Goal: Information Seeking & Learning: Learn about a topic

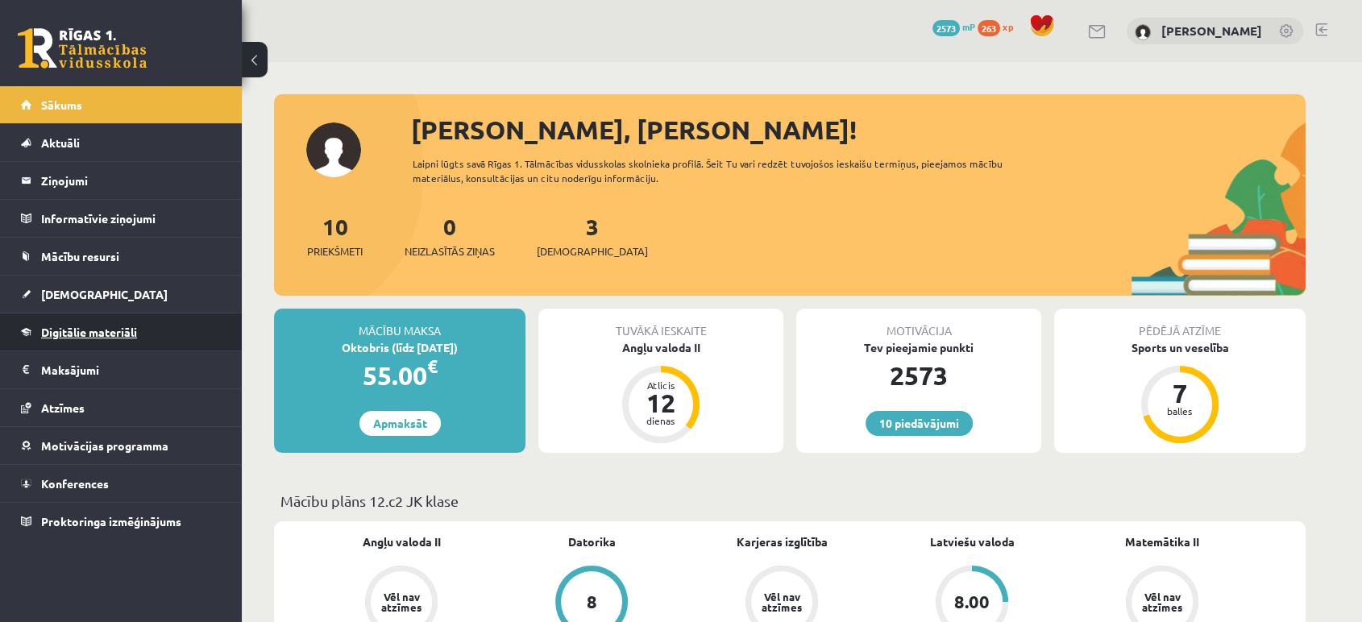
click at [90, 327] on span "Digitālie materiāli" at bounding box center [89, 332] width 96 height 15
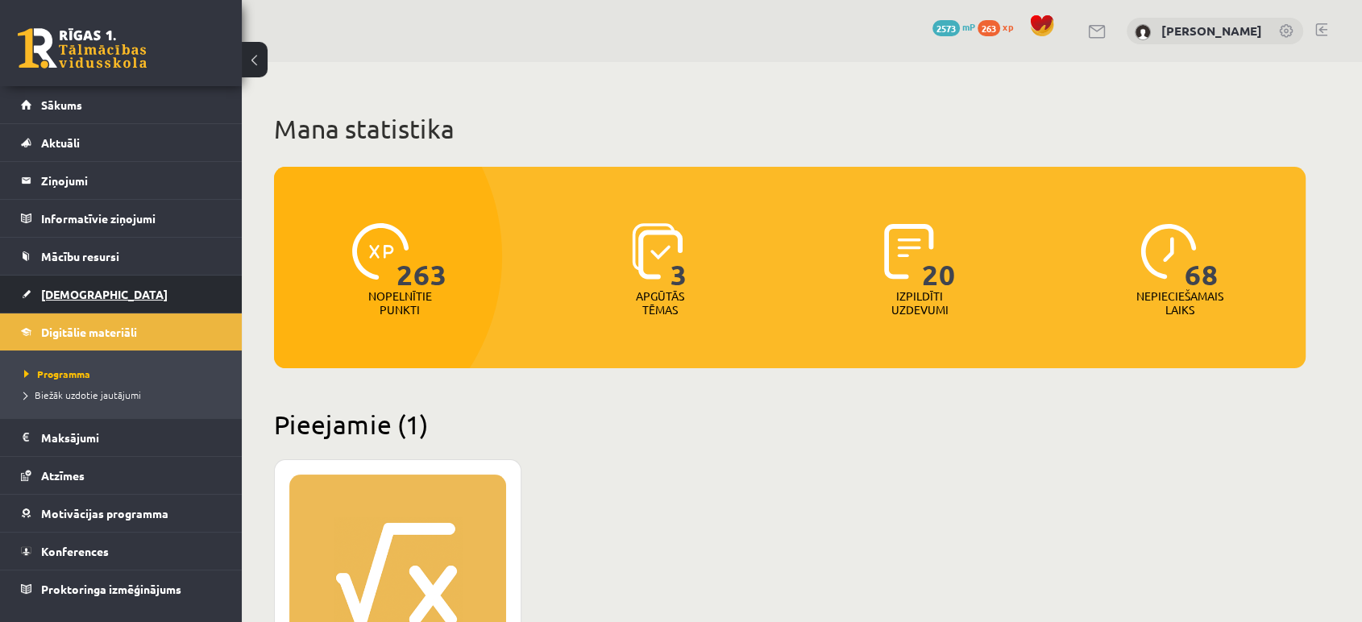
click at [82, 291] on span "[DEMOGRAPHIC_DATA]" at bounding box center [104, 294] width 127 height 15
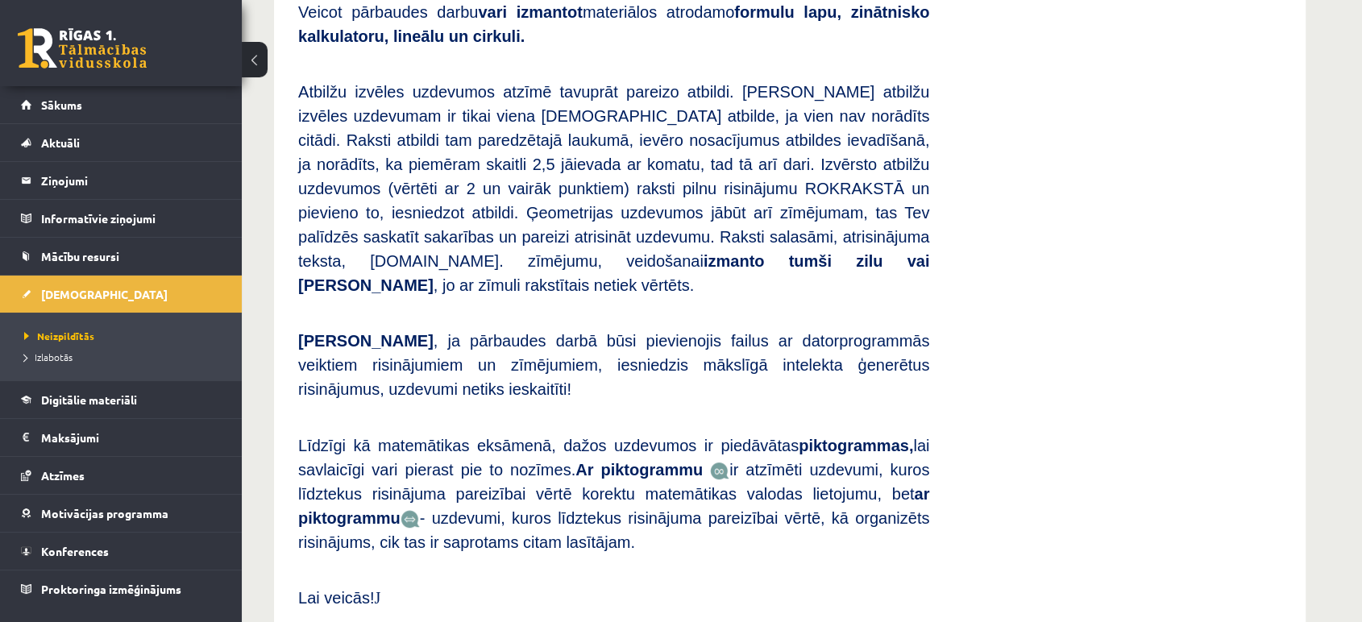
scroll to position [793, 0]
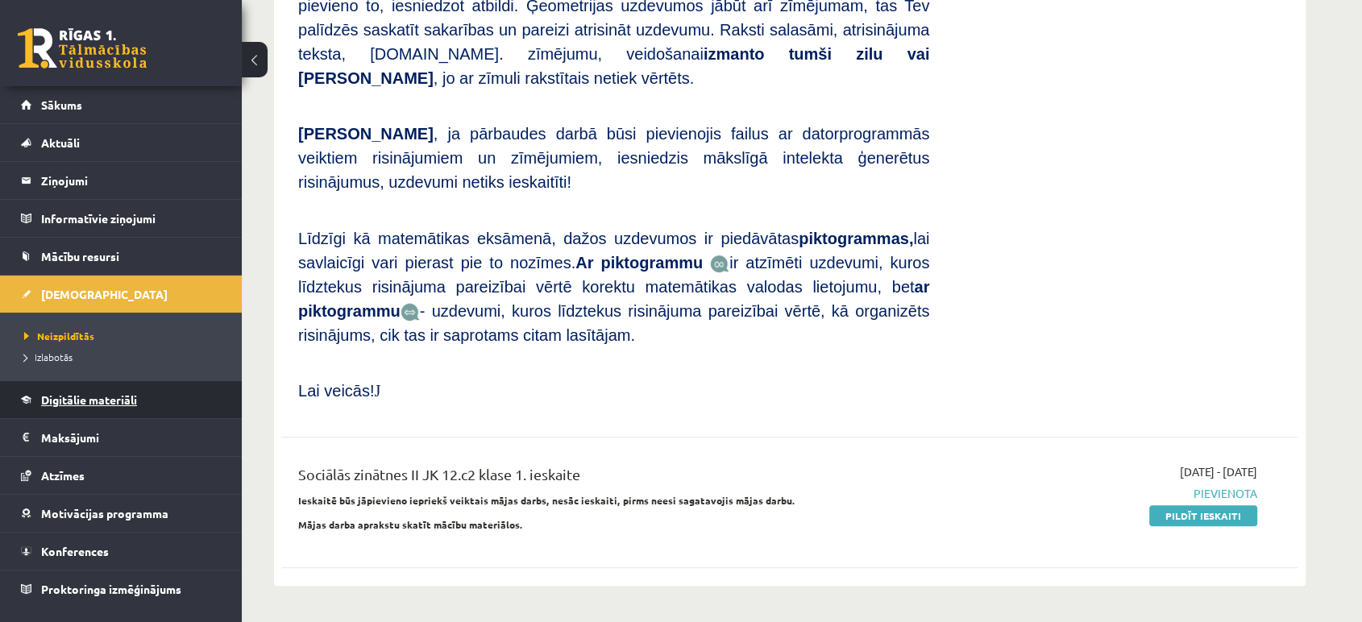
click at [105, 411] on link "Digitālie materiāli" at bounding box center [121, 399] width 201 height 37
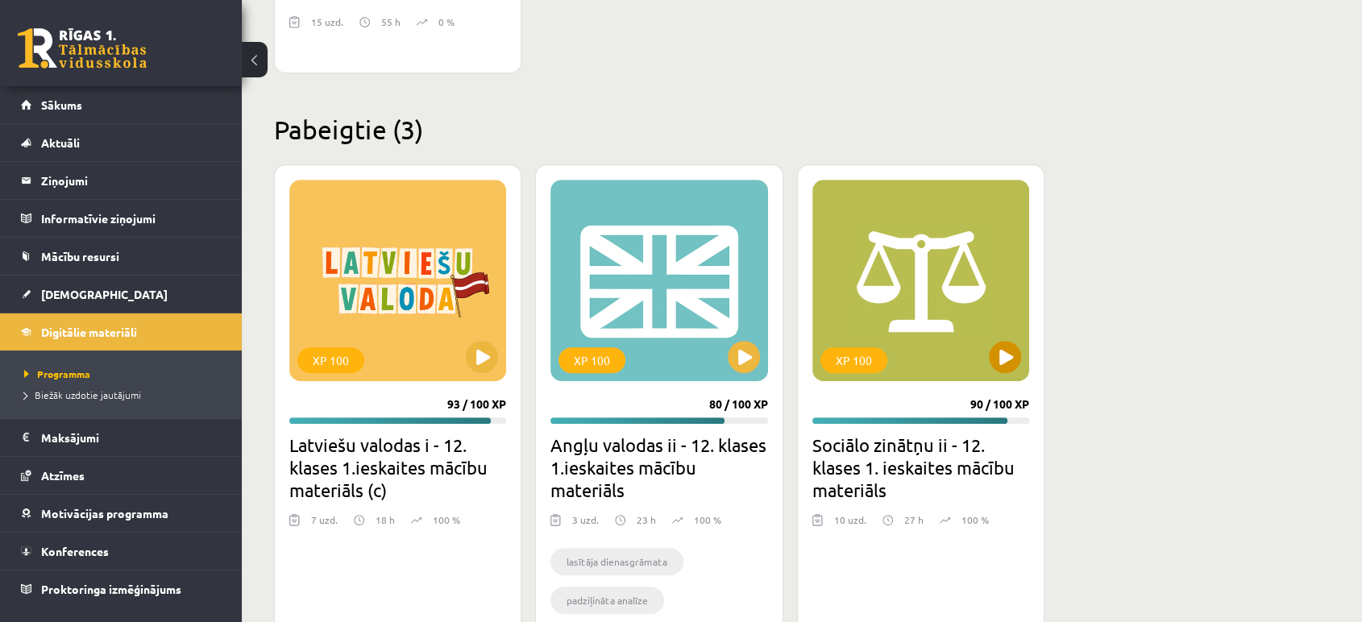
click at [919, 261] on div "XP 100" at bounding box center [920, 280] width 217 height 201
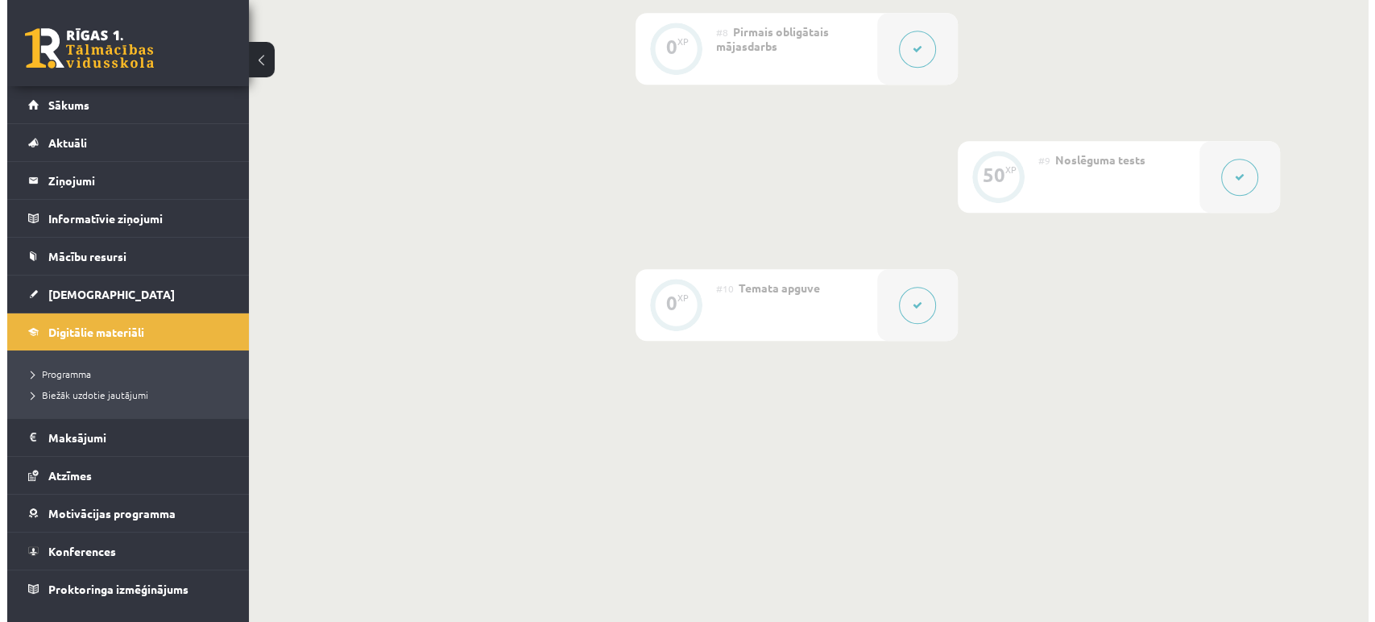
scroll to position [1042, 0]
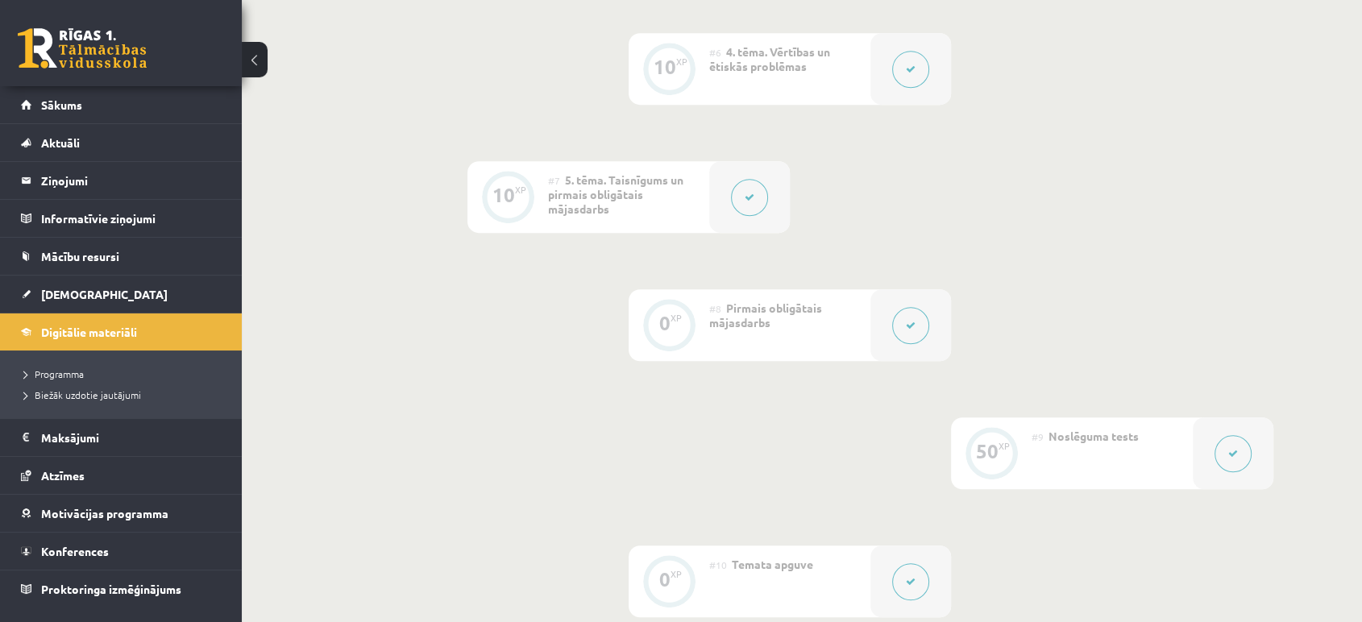
click at [927, 331] on button at bounding box center [910, 325] width 37 height 37
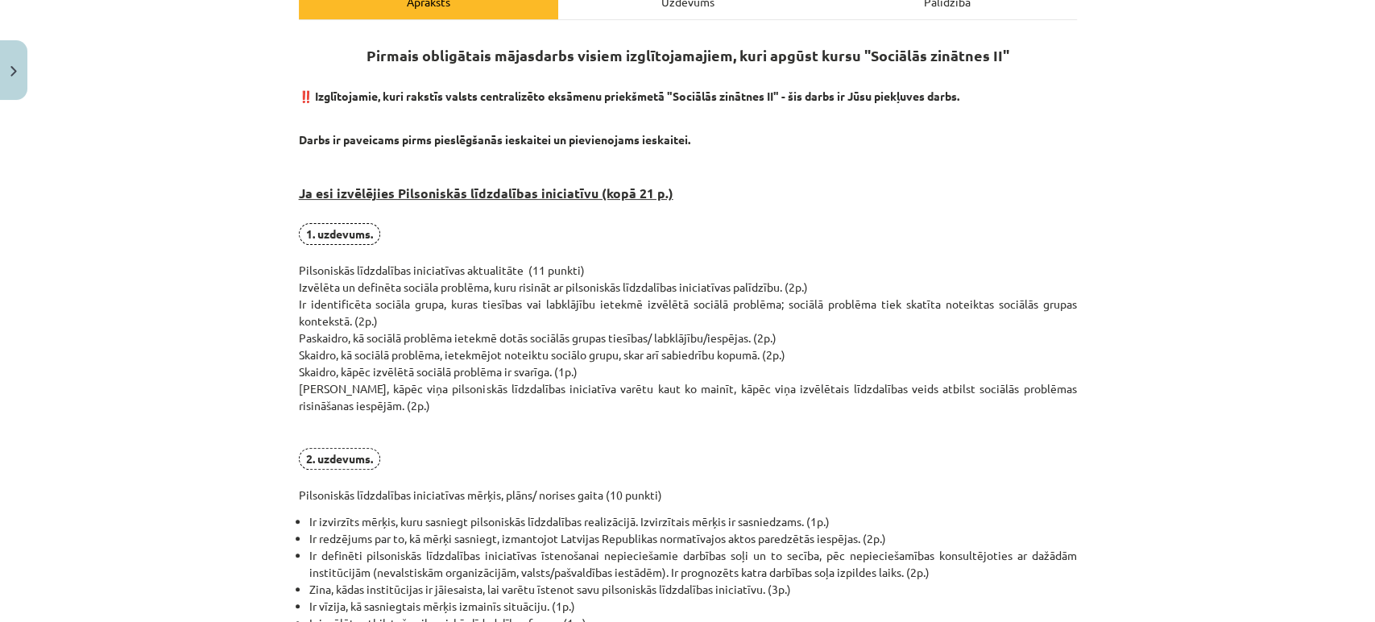
scroll to position [255, 0]
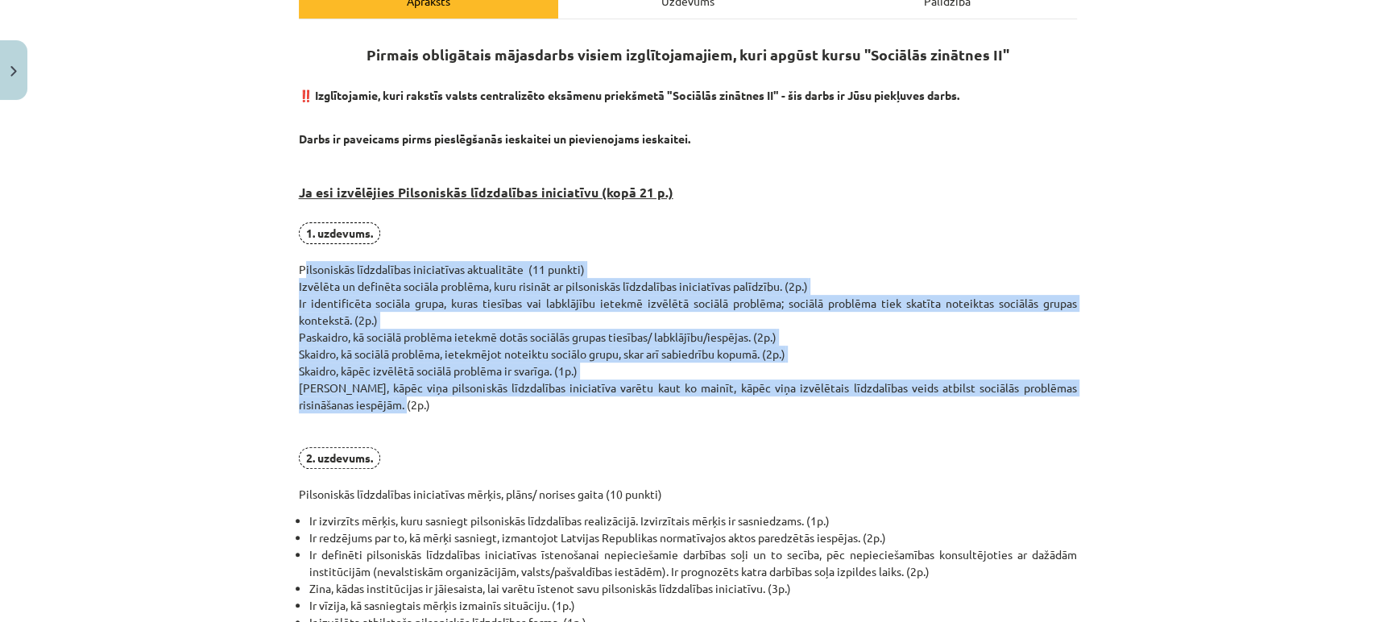
drag, startPoint x: 288, startPoint y: 268, endPoint x: 444, endPoint y: 398, distance: 202.5
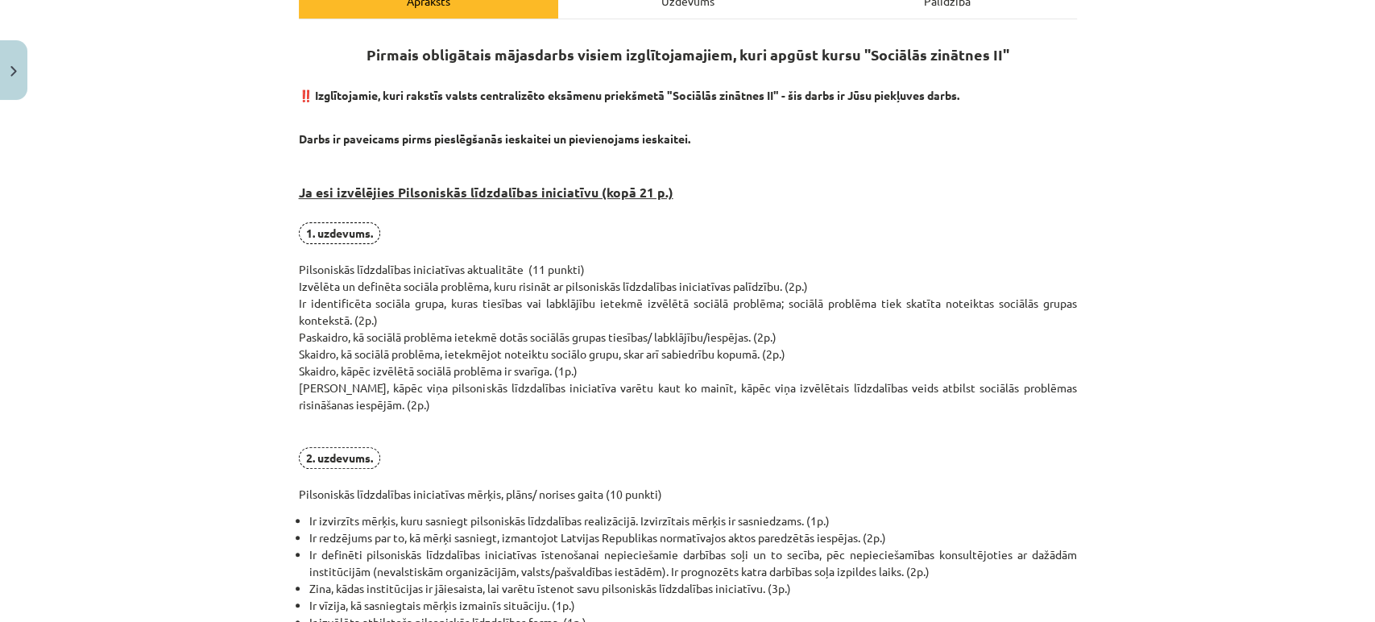
drag, startPoint x: 290, startPoint y: 268, endPoint x: 787, endPoint y: 341, distance: 502.5
click at [750, 448] on p "1. uzdevums. Pilsoniskās līdzdalības iniciatīvas aktualitāte (11 punkti) Izvēlē…" at bounding box center [688, 362] width 778 height 280
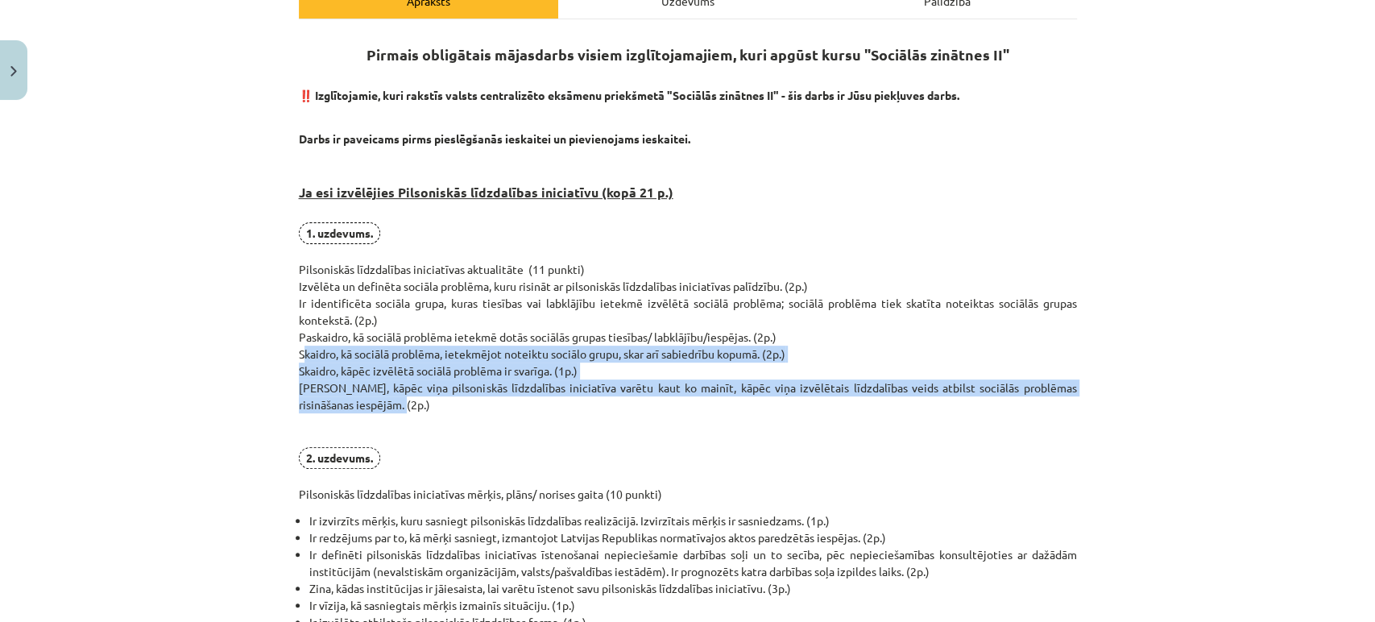
drag, startPoint x: 292, startPoint y: 350, endPoint x: 380, endPoint y: 412, distance: 107.1
click at [380, 412] on p "1. uzdevums. Pilsoniskās līdzdalības iniciatīvas aktualitāte (11 punkti) Izvēlē…" at bounding box center [688, 362] width 778 height 280
click at [706, 429] on p "1. uzdevums. Pilsoniskās līdzdalības iniciatīvas aktualitāte (11 punkti) Izvēlē…" at bounding box center [688, 362] width 778 height 280
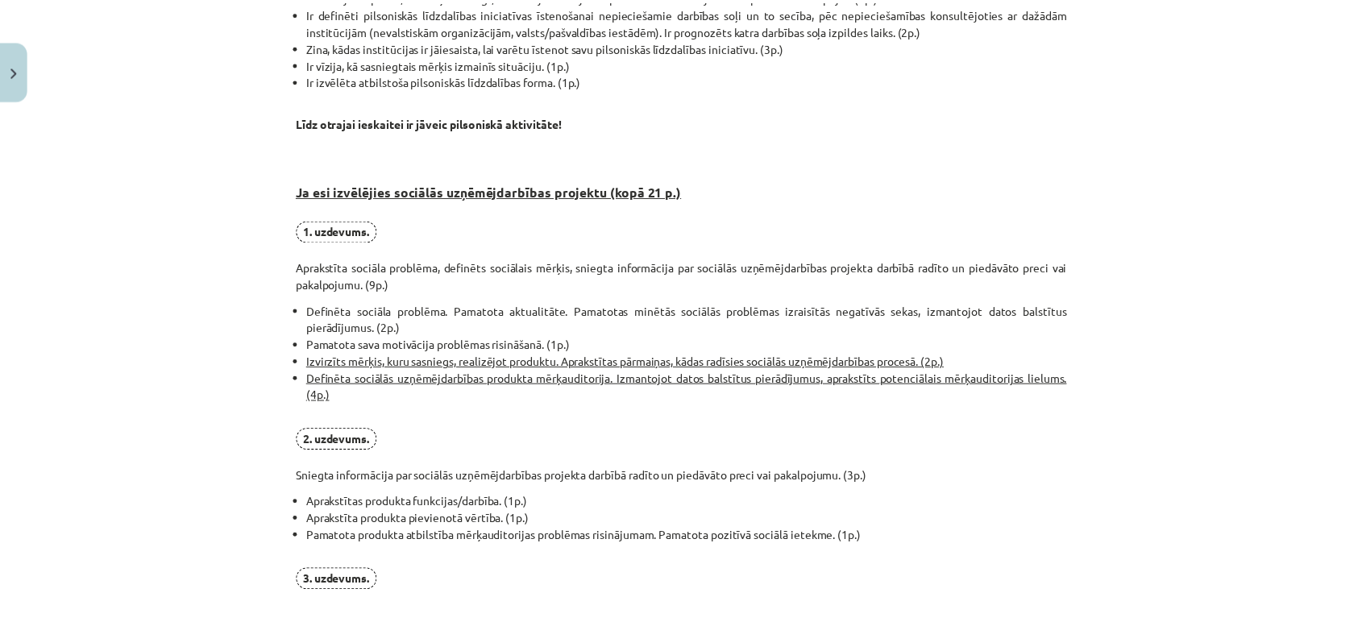
scroll to position [1222, 0]
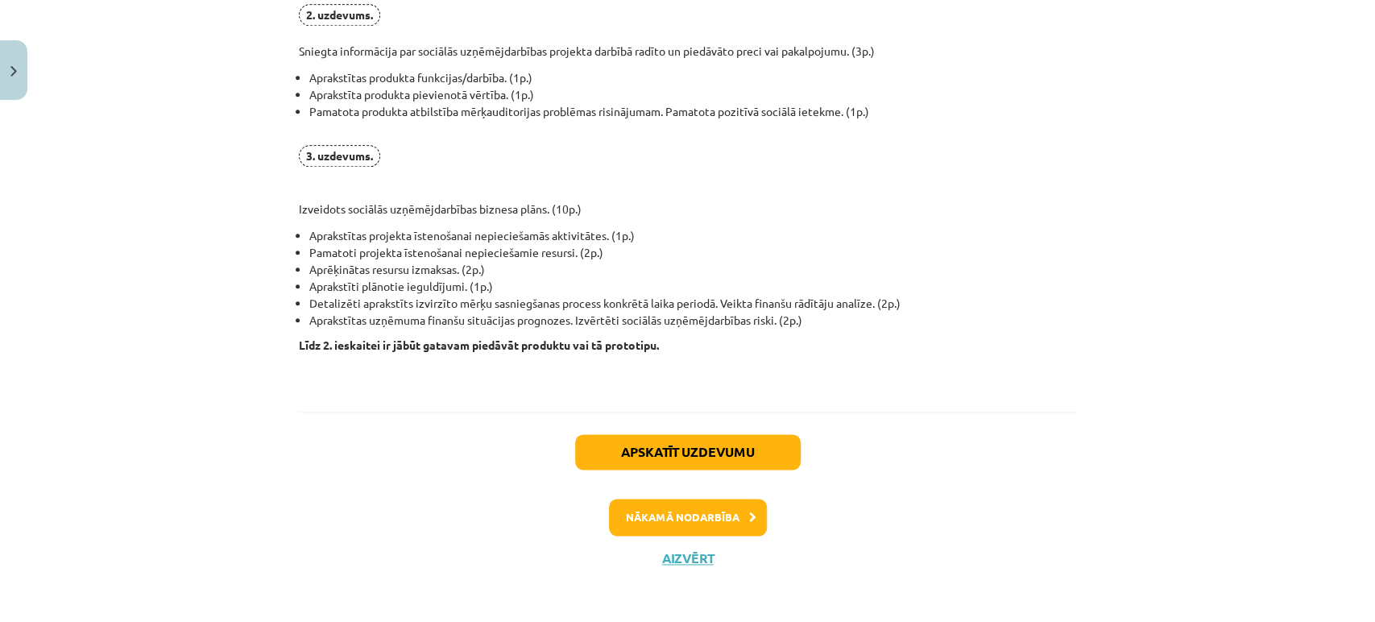
click at [690, 544] on div "Apskatīt uzdevumu Nākamā nodarbība Aizvērt" at bounding box center [688, 494] width 778 height 164
click at [685, 553] on button "Aizvērt" at bounding box center [687, 558] width 61 height 16
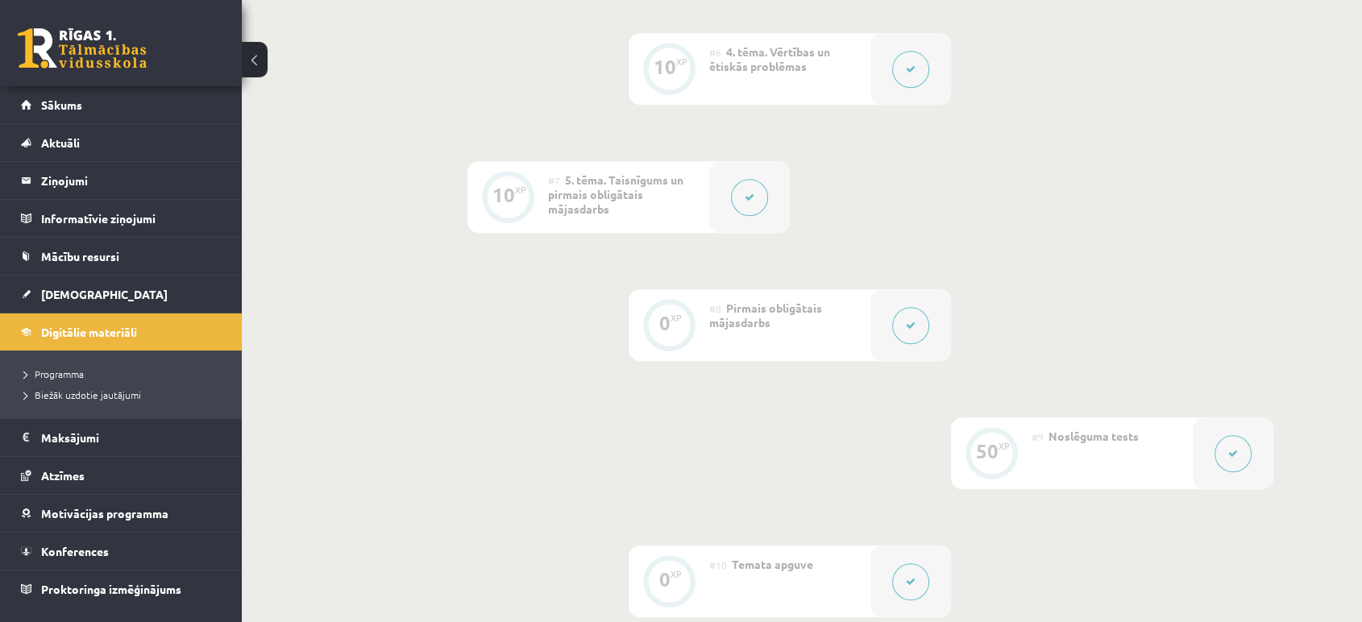
click at [64, 55] on link at bounding box center [82, 48] width 129 height 40
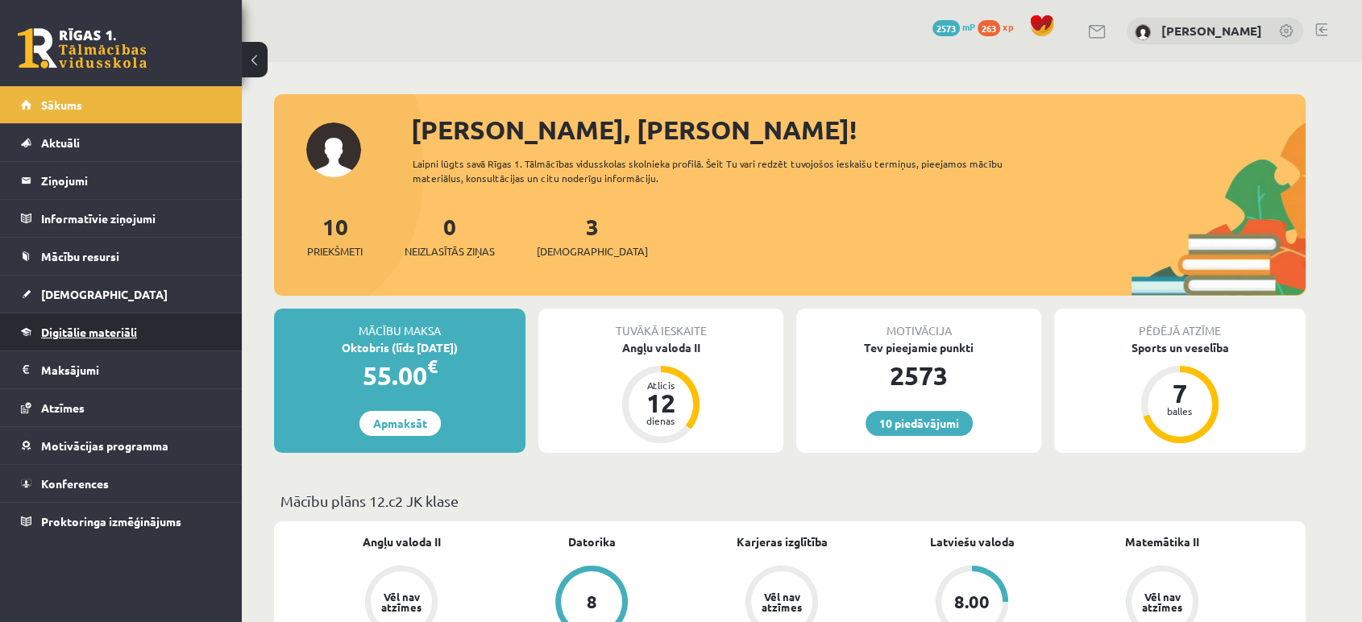
click at [92, 329] on span "Digitālie materiāli" at bounding box center [89, 332] width 96 height 15
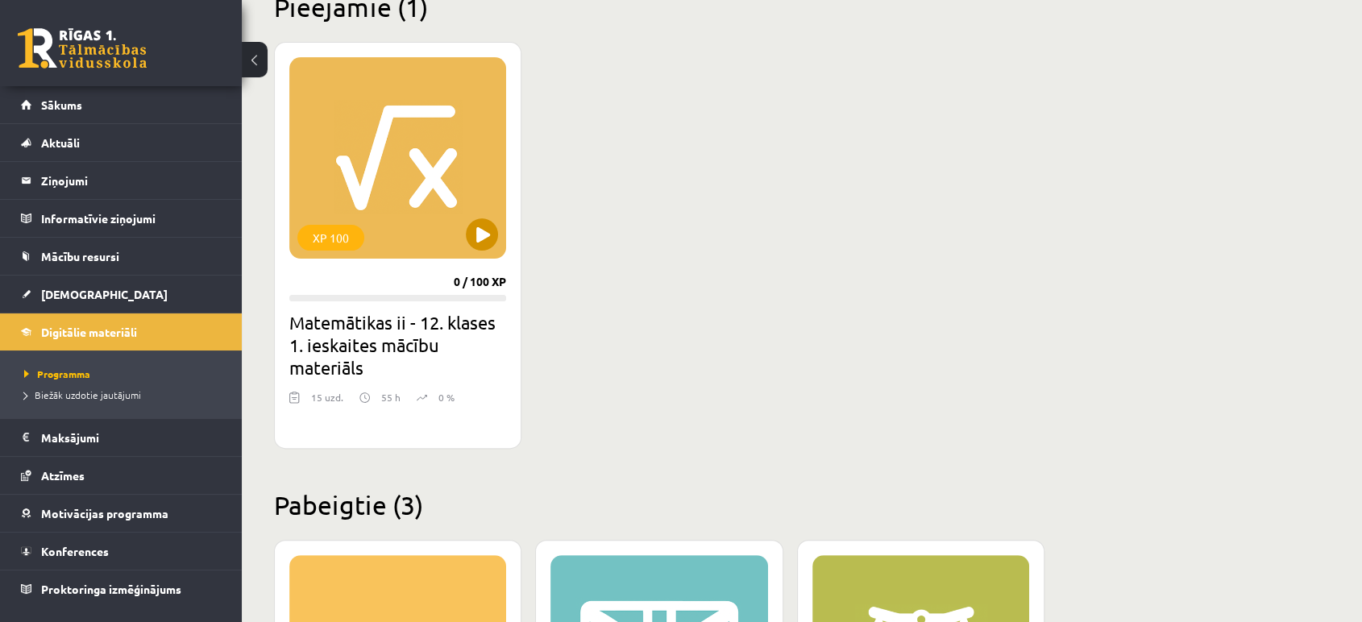
scroll to position [418, 0]
click at [378, 241] on div "XP 100" at bounding box center [397, 156] width 217 height 201
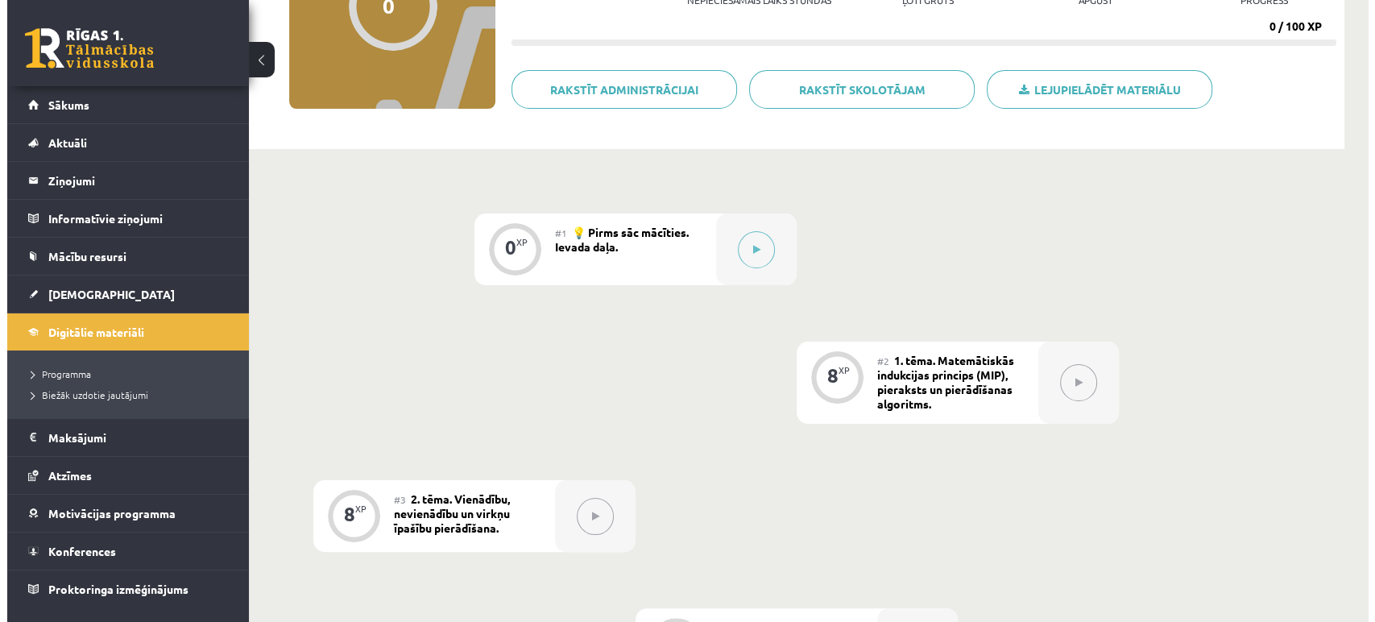
scroll to position [233, 0]
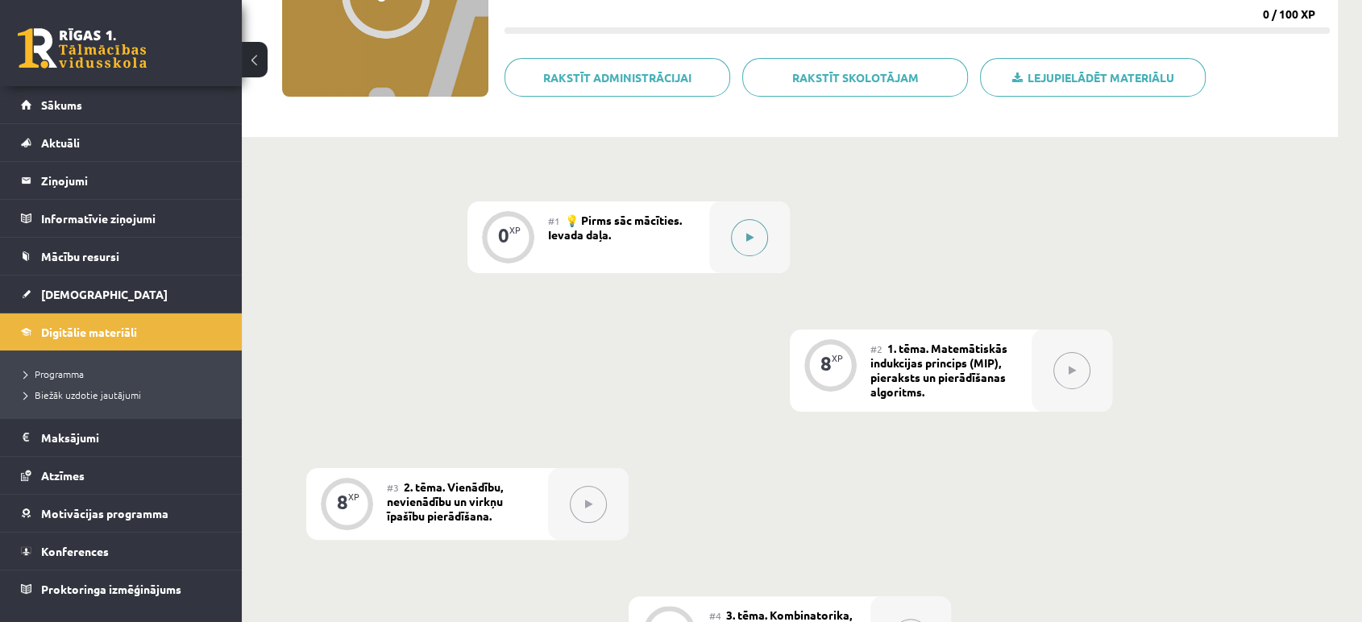
click at [754, 252] on button at bounding box center [749, 237] width 37 height 37
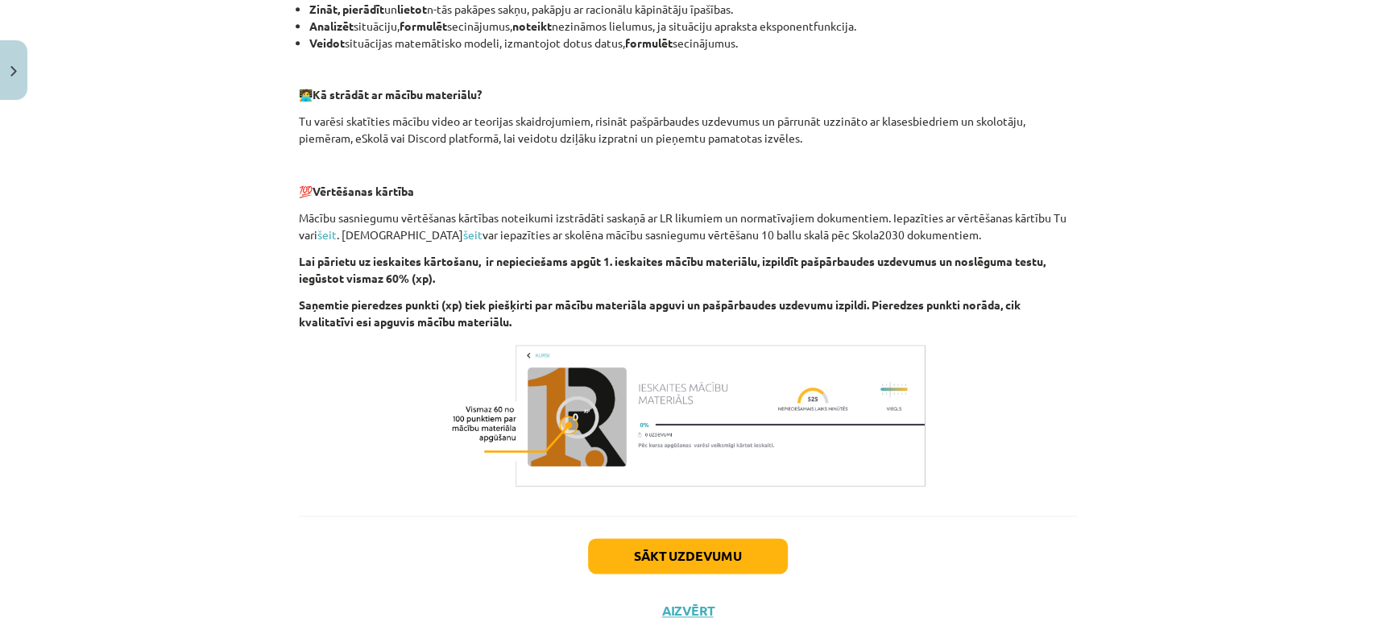
scroll to position [1097, 0]
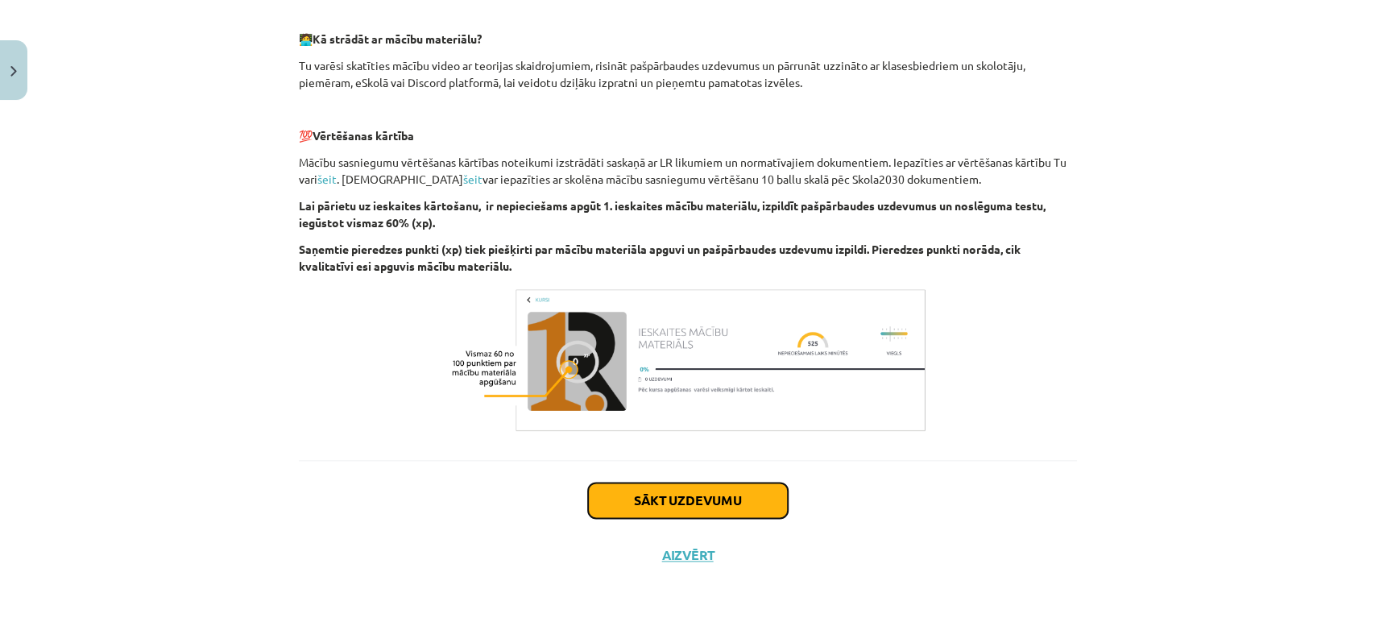
click at [709, 494] on button "Sākt uzdevumu" at bounding box center [688, 500] width 200 height 35
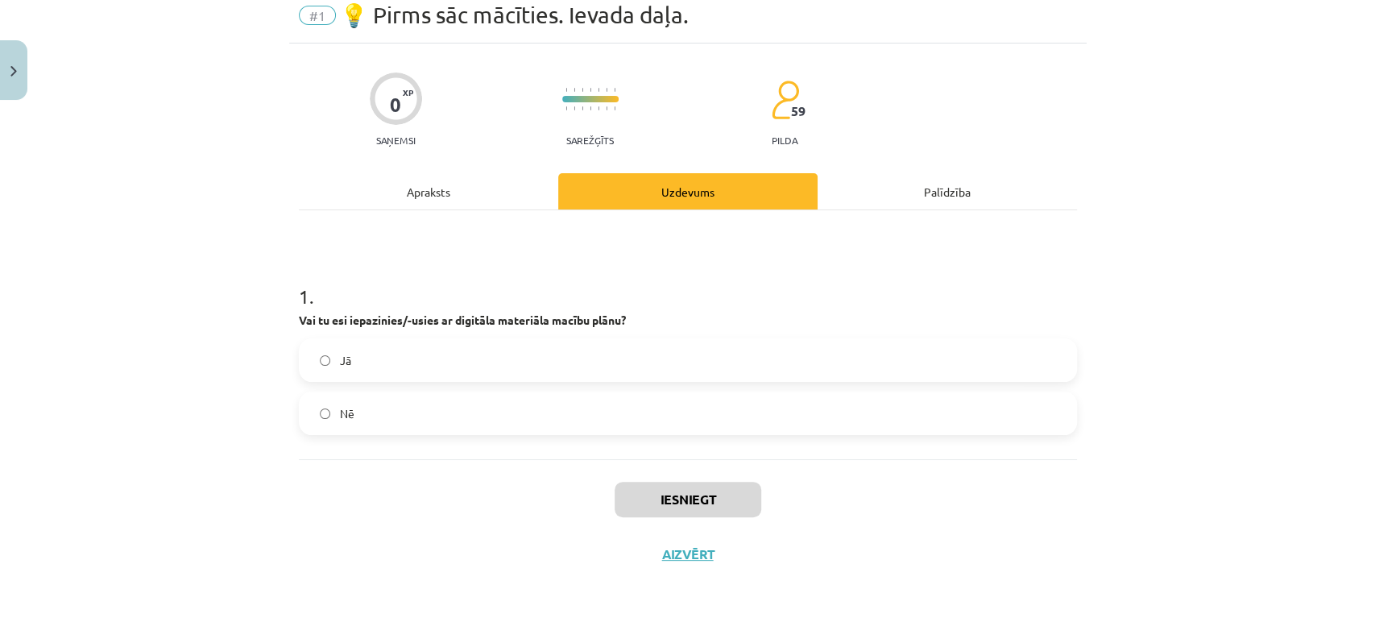
scroll to position [39, 0]
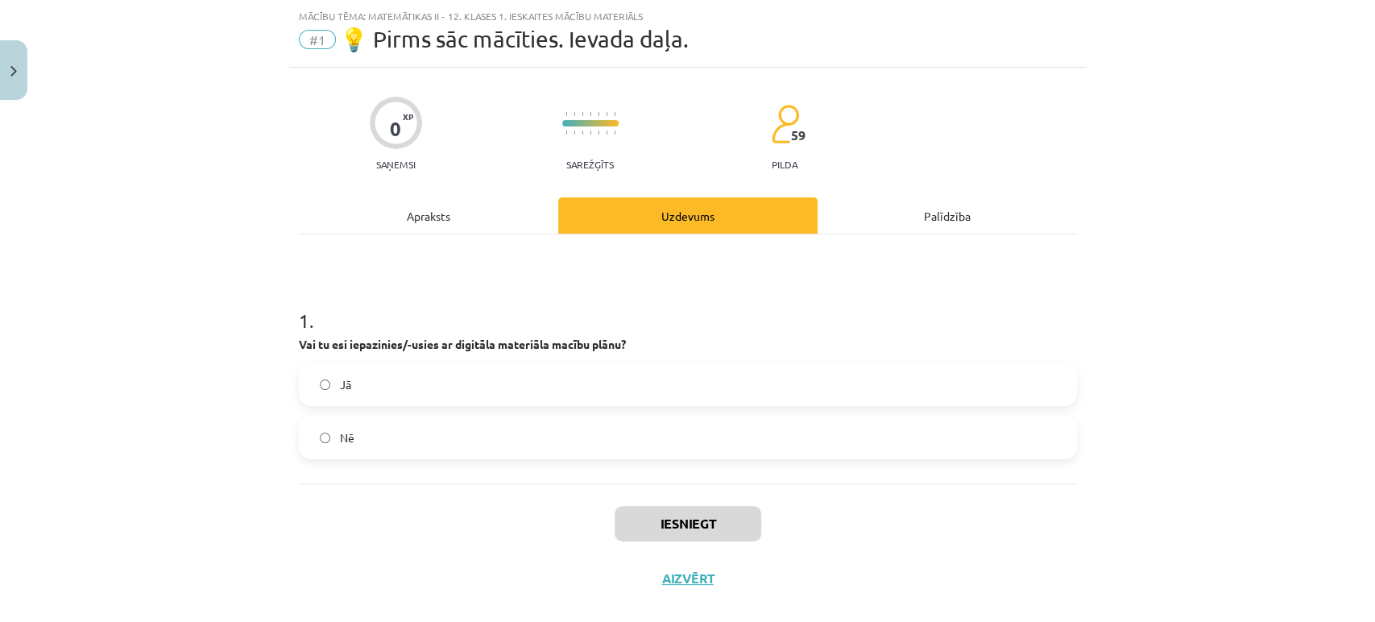
click at [577, 383] on label "Jā" at bounding box center [688, 384] width 775 height 40
click at [683, 525] on button "Iesniegt" at bounding box center [688, 523] width 147 height 35
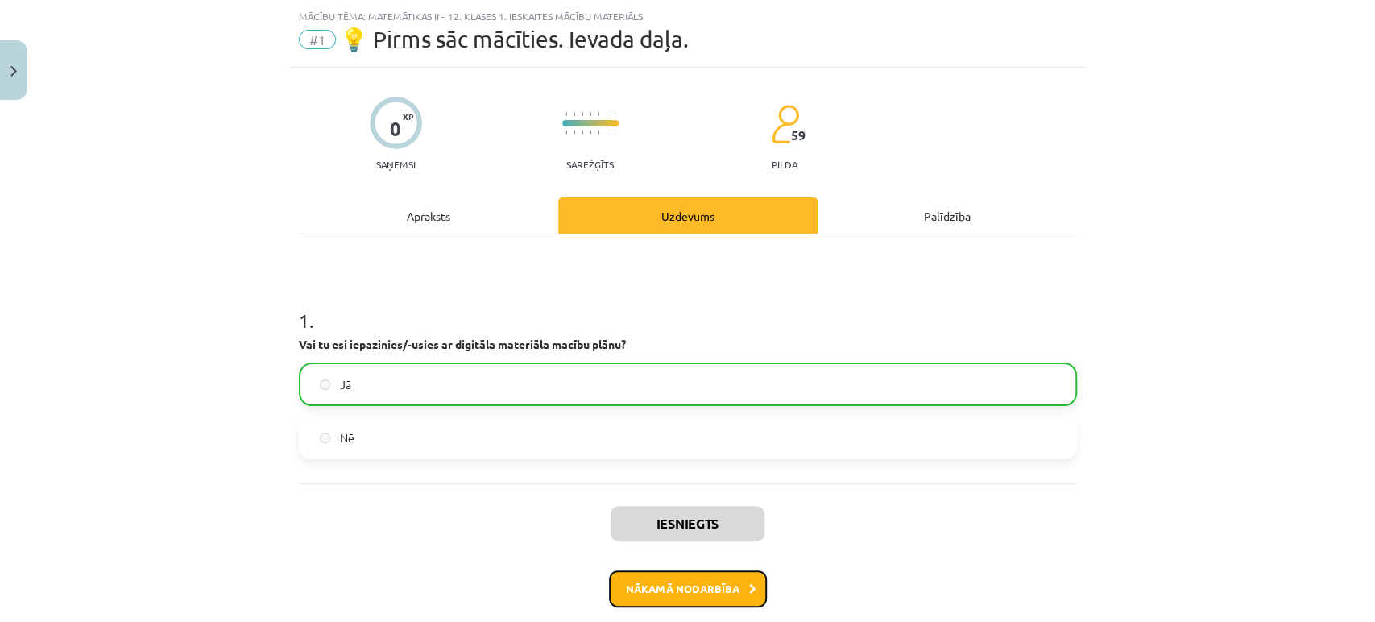
click at [679, 591] on button "Nākamā nodarbība" at bounding box center [688, 588] width 158 height 37
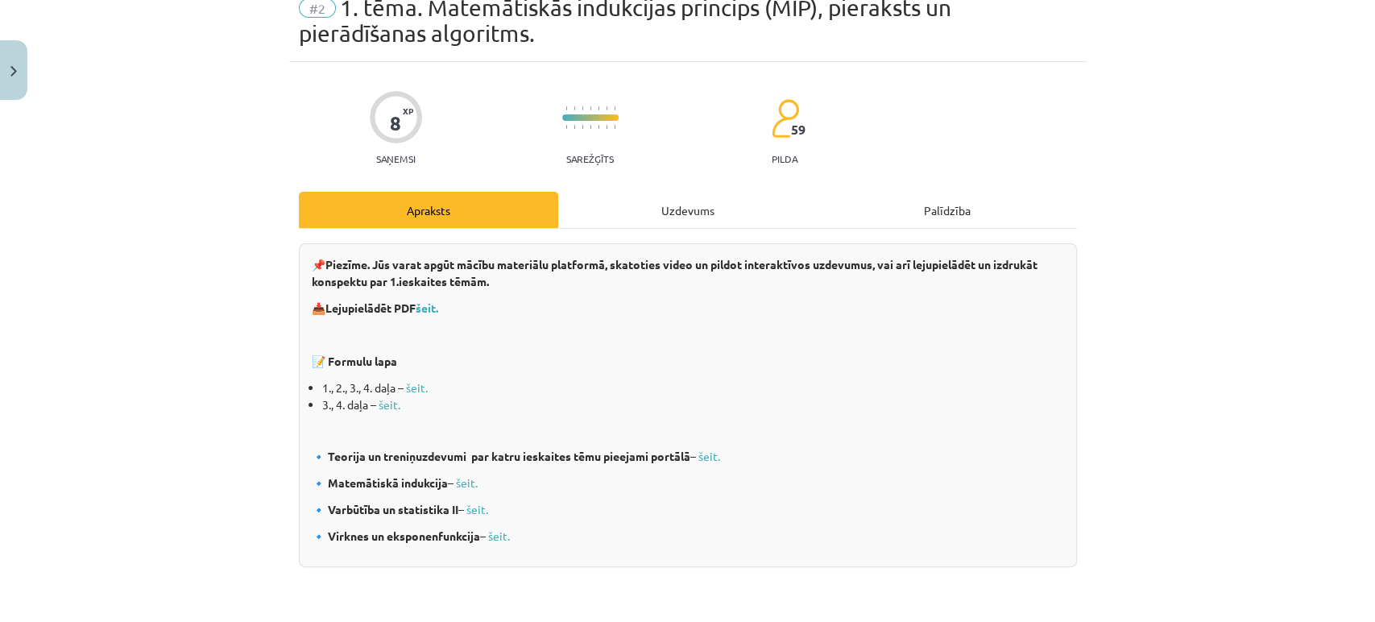
scroll to position [68, 0]
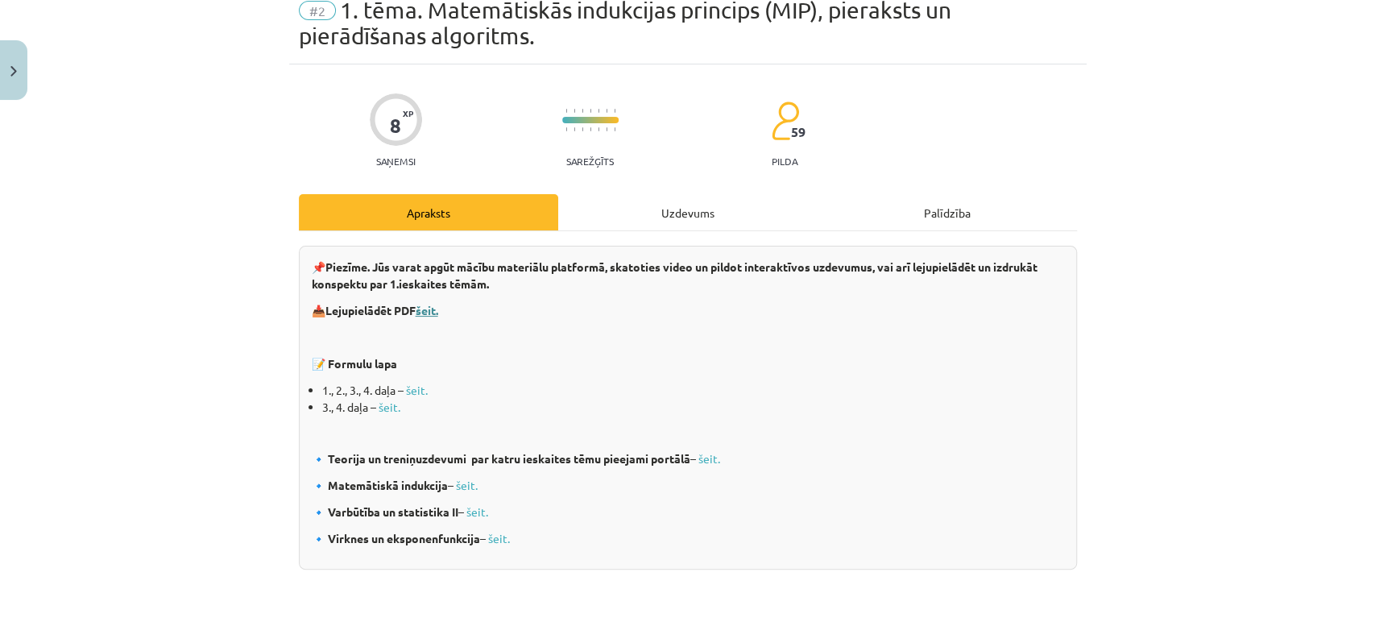
click at [423, 312] on b "šeit." at bounding box center [427, 310] width 23 height 15
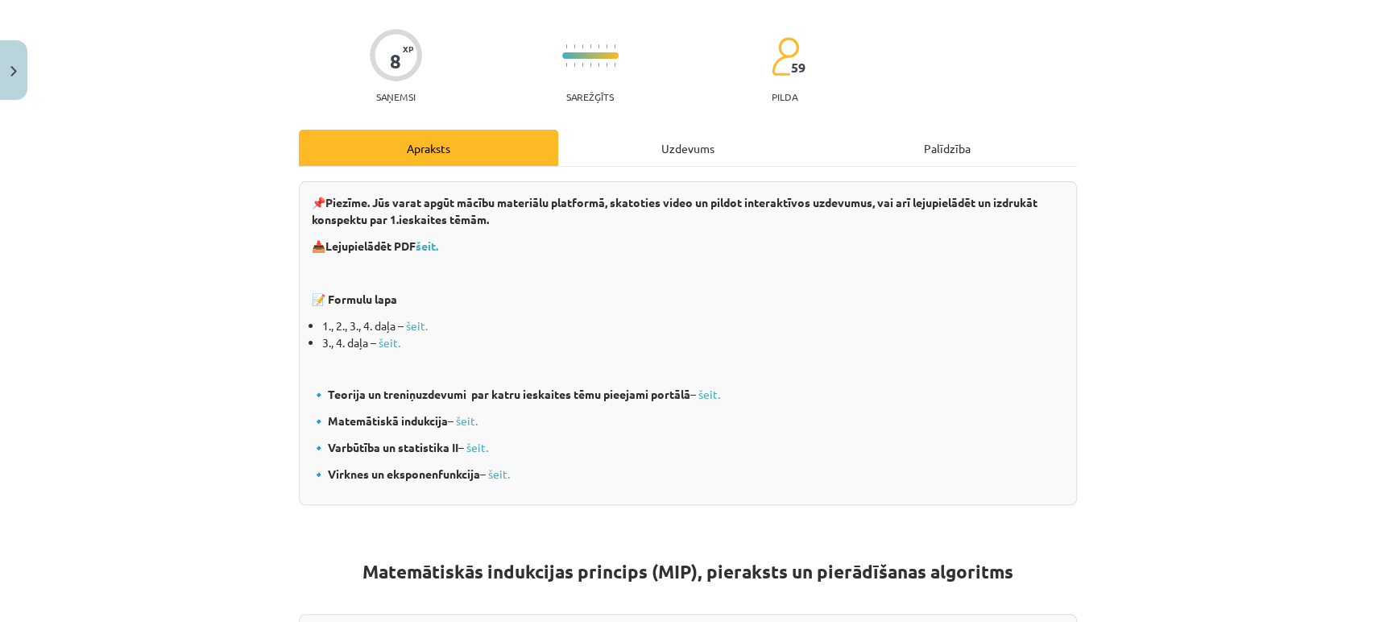
scroll to position [140, 0]
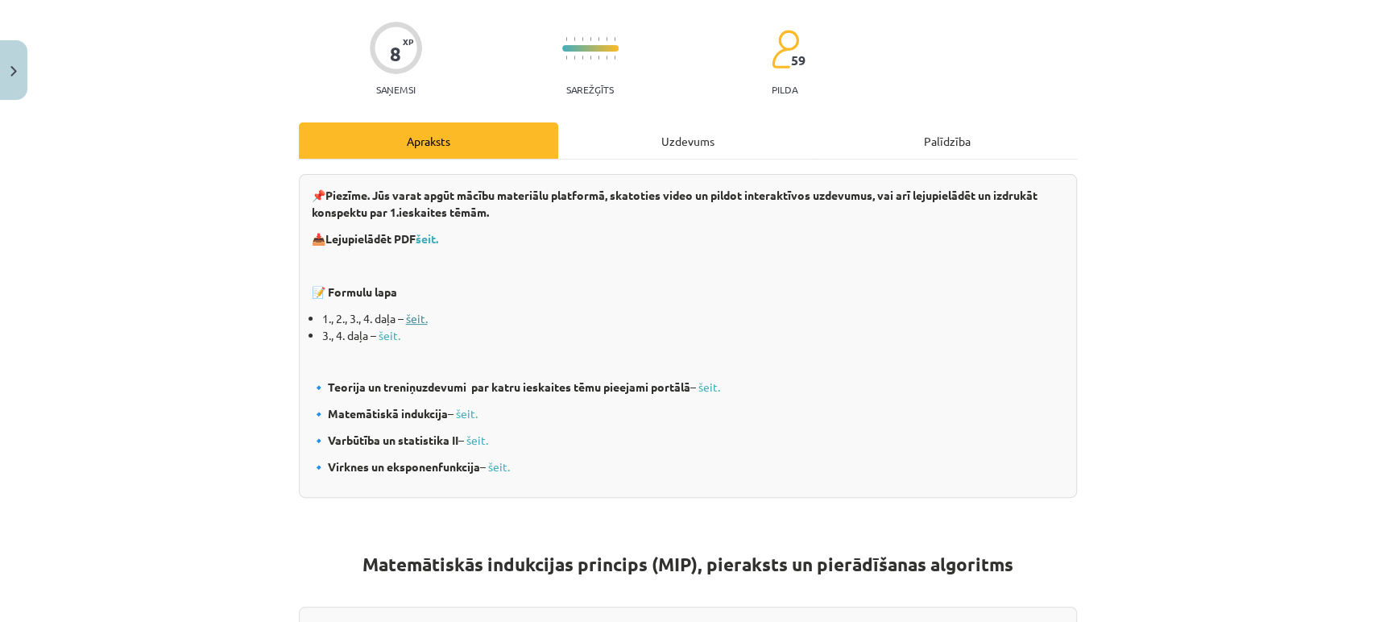
click at [406, 318] on link "šeit." at bounding box center [417, 318] width 22 height 15
click at [381, 341] on li "3., 4. daļa – šeit." at bounding box center [693, 335] width 742 height 17
click at [384, 334] on link "šeit." at bounding box center [390, 335] width 22 height 15
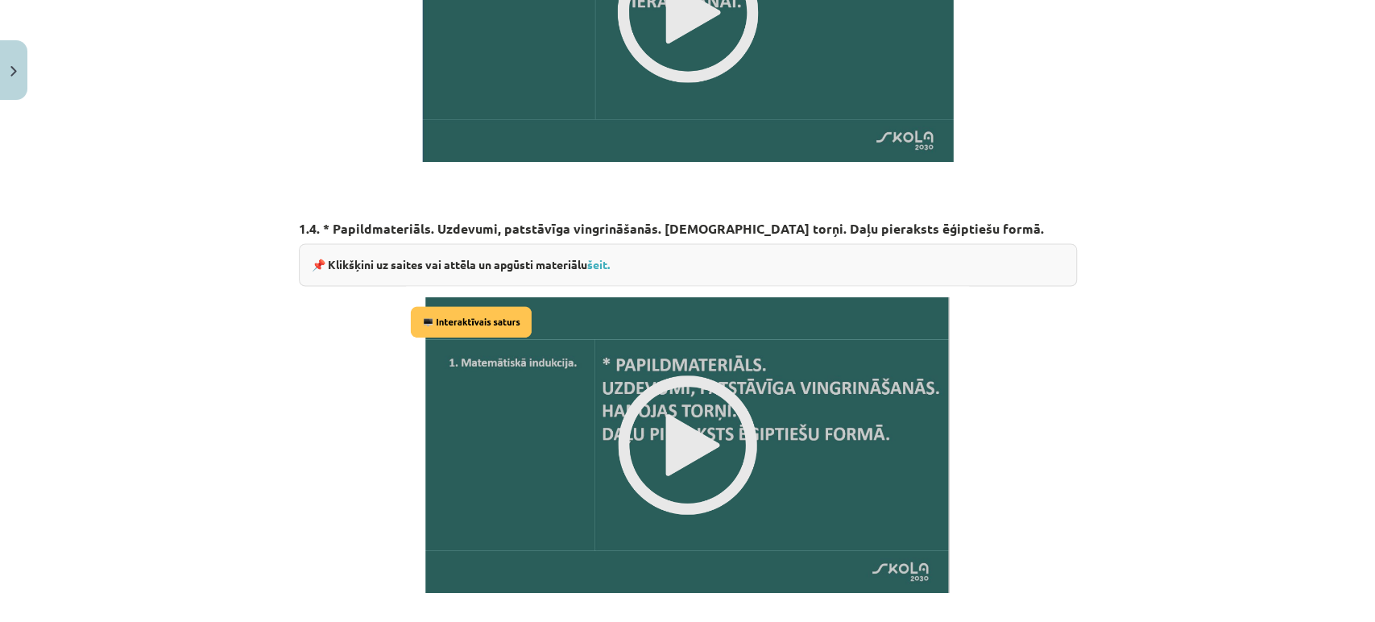
scroll to position [1924, 0]
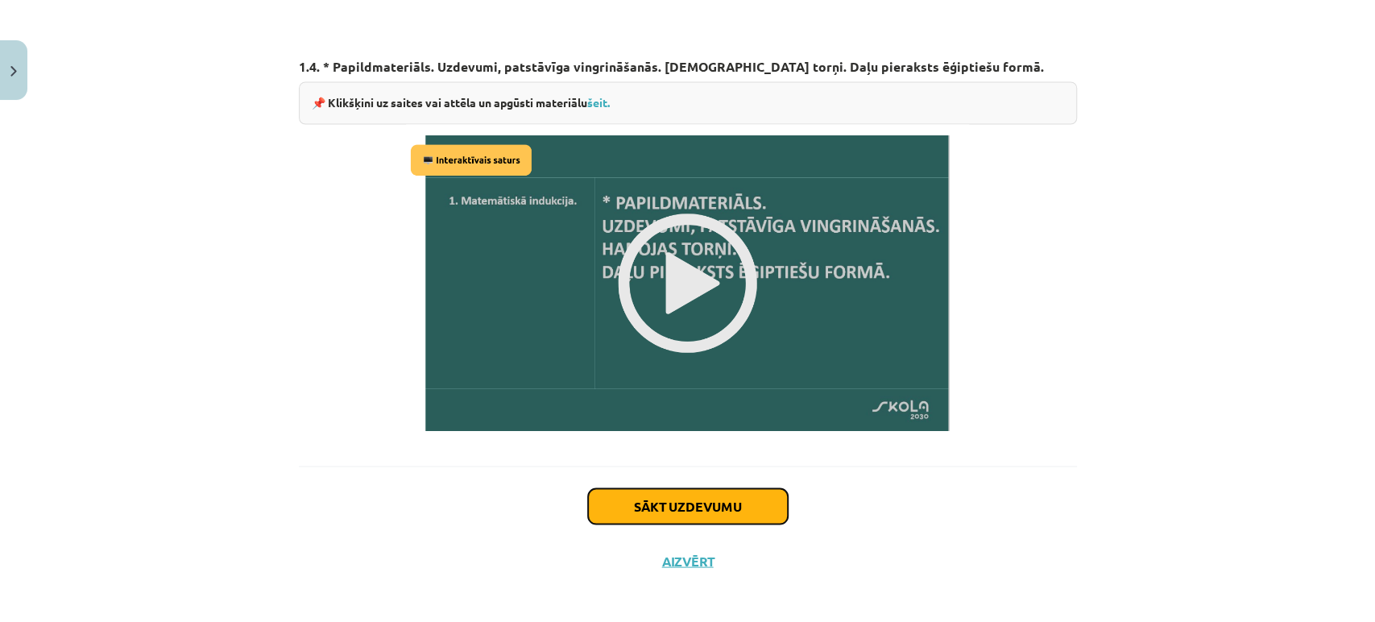
click at [629, 512] on button "Sākt uzdevumu" at bounding box center [688, 505] width 200 height 35
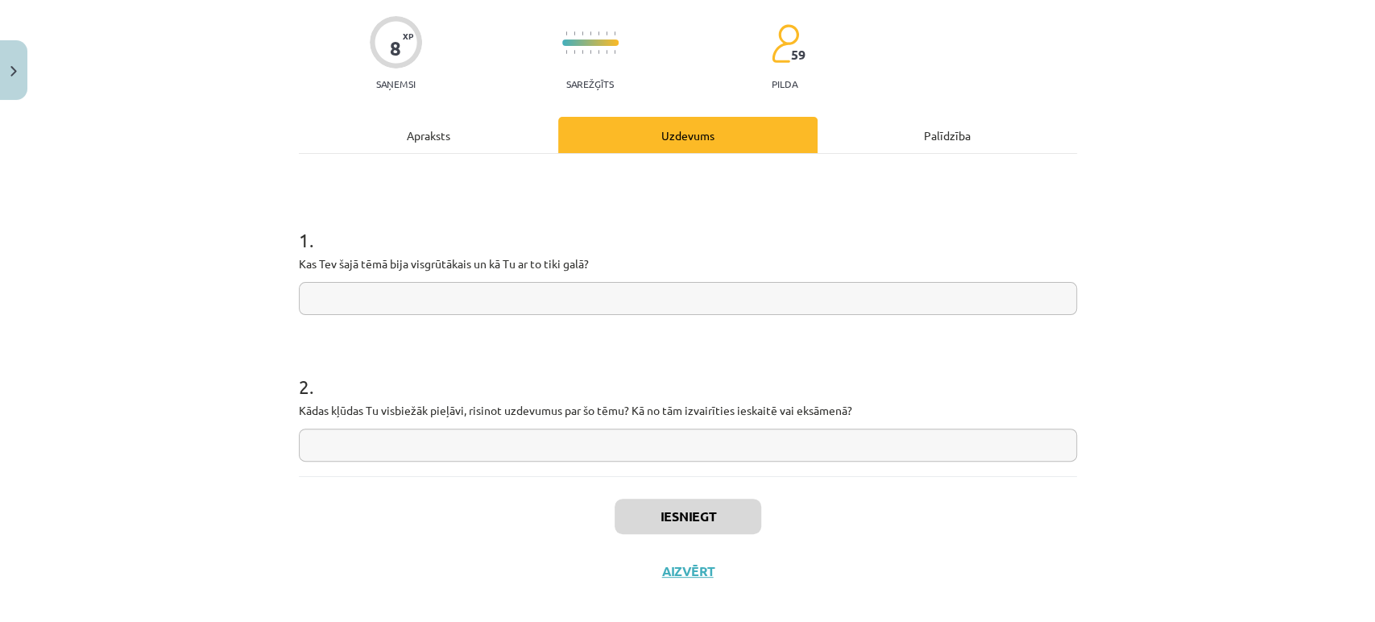
scroll to position [150, 0]
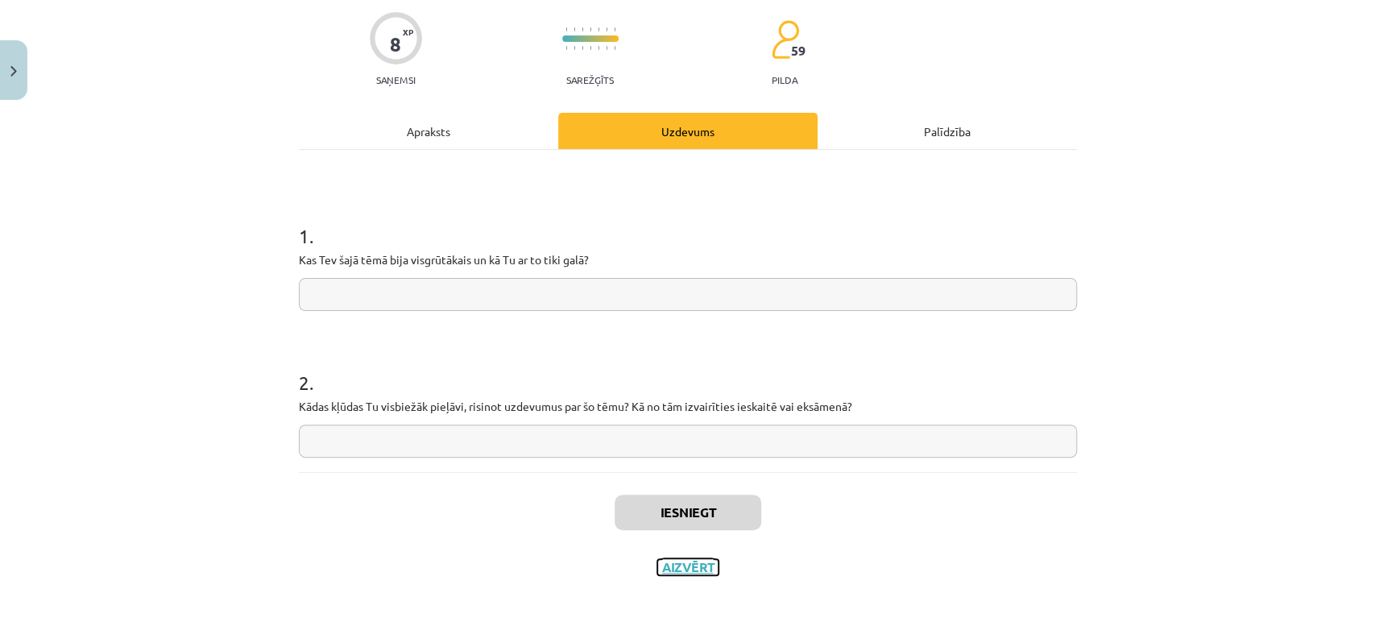
click at [695, 563] on button "Aizvērt" at bounding box center [687, 567] width 61 height 16
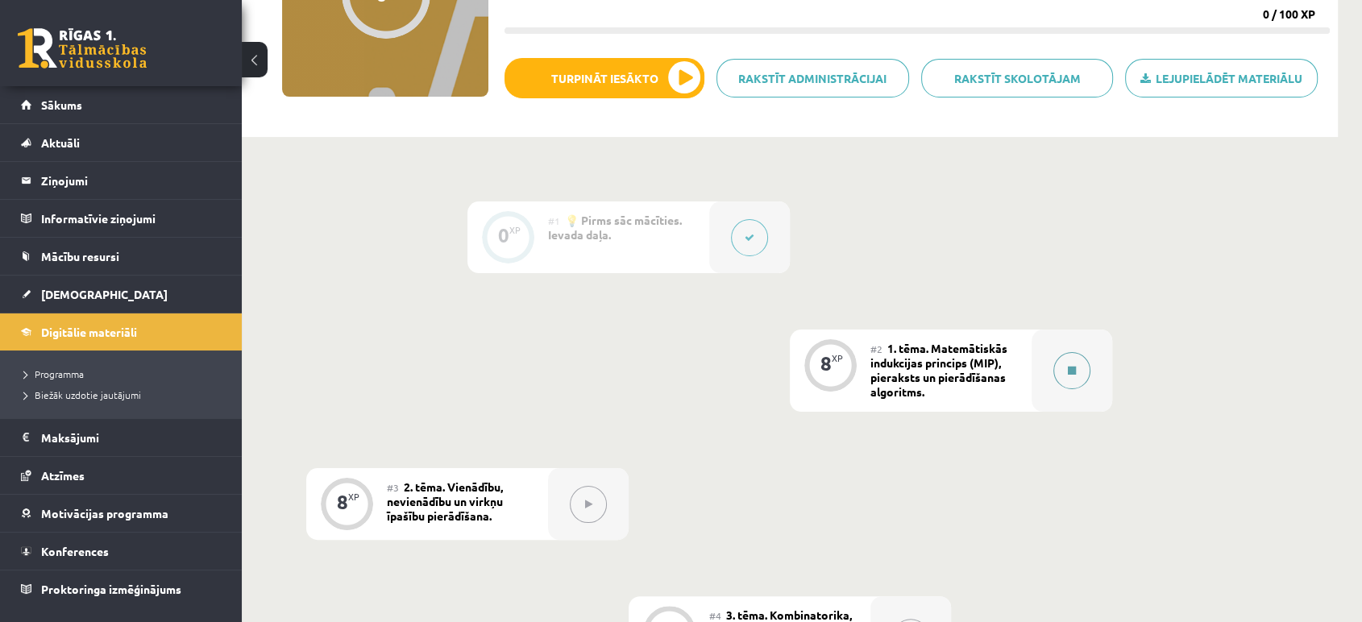
click at [1079, 367] on button at bounding box center [1071, 370] width 37 height 37
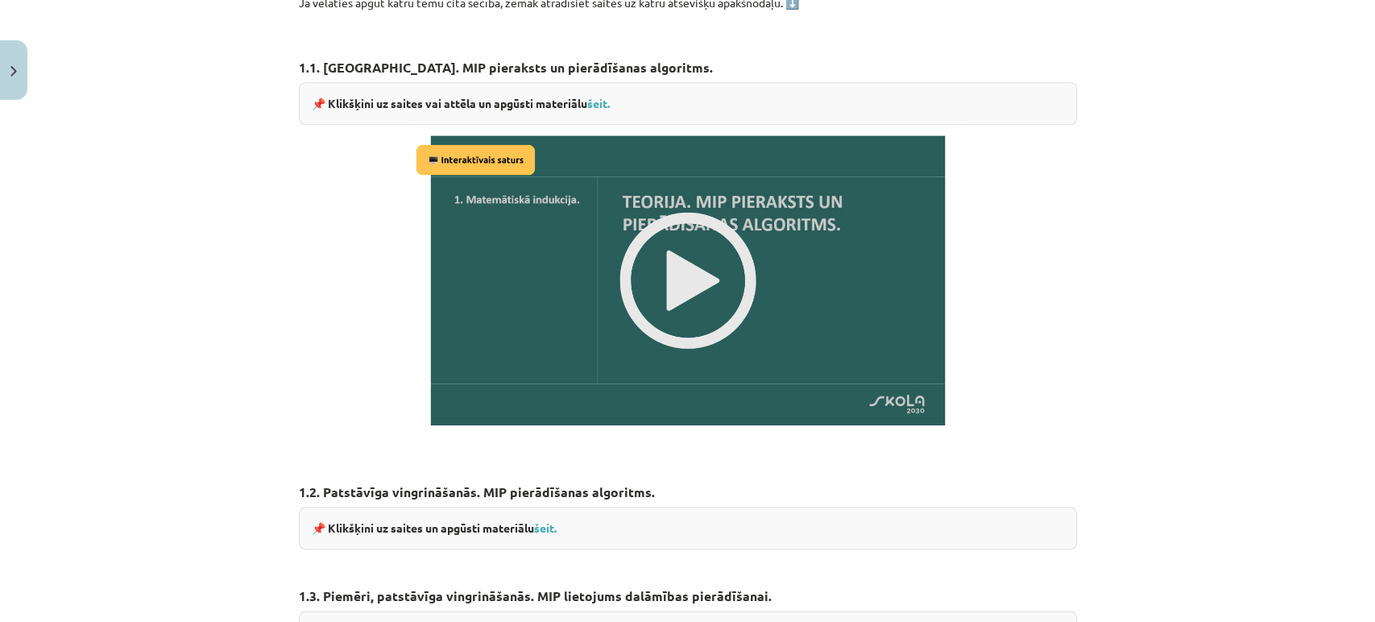
scroll to position [960, 0]
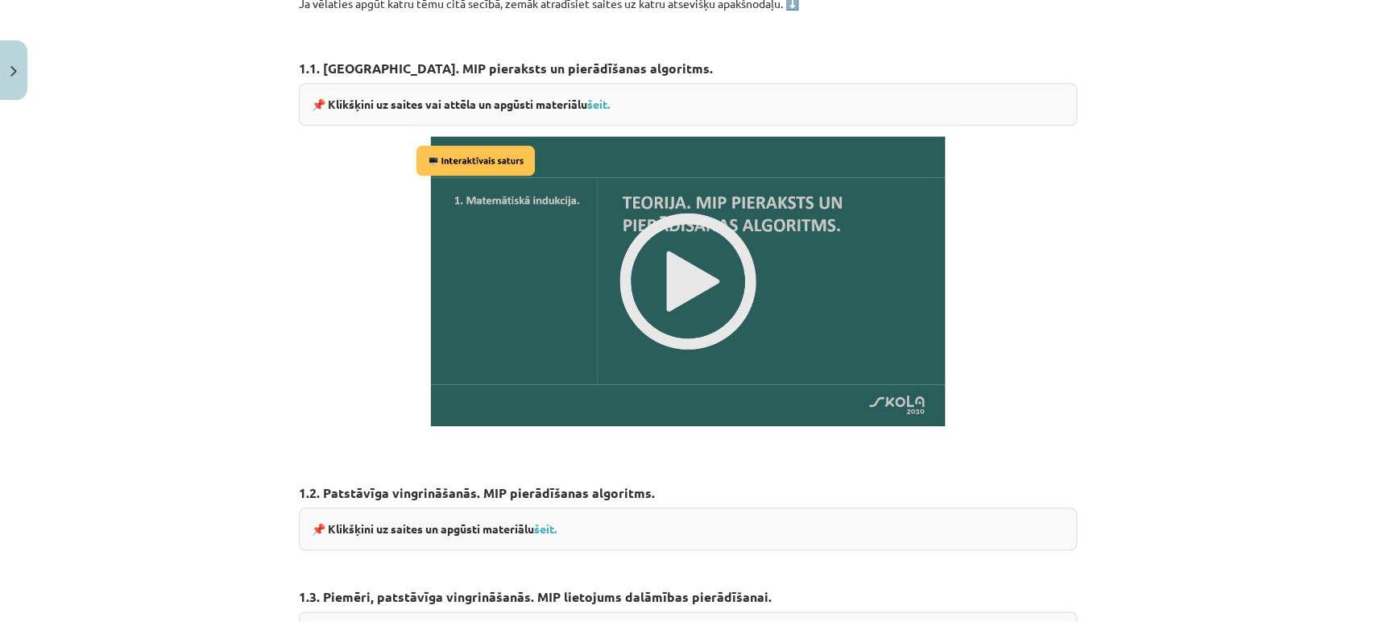
click at [720, 239] on img at bounding box center [688, 281] width 553 height 311
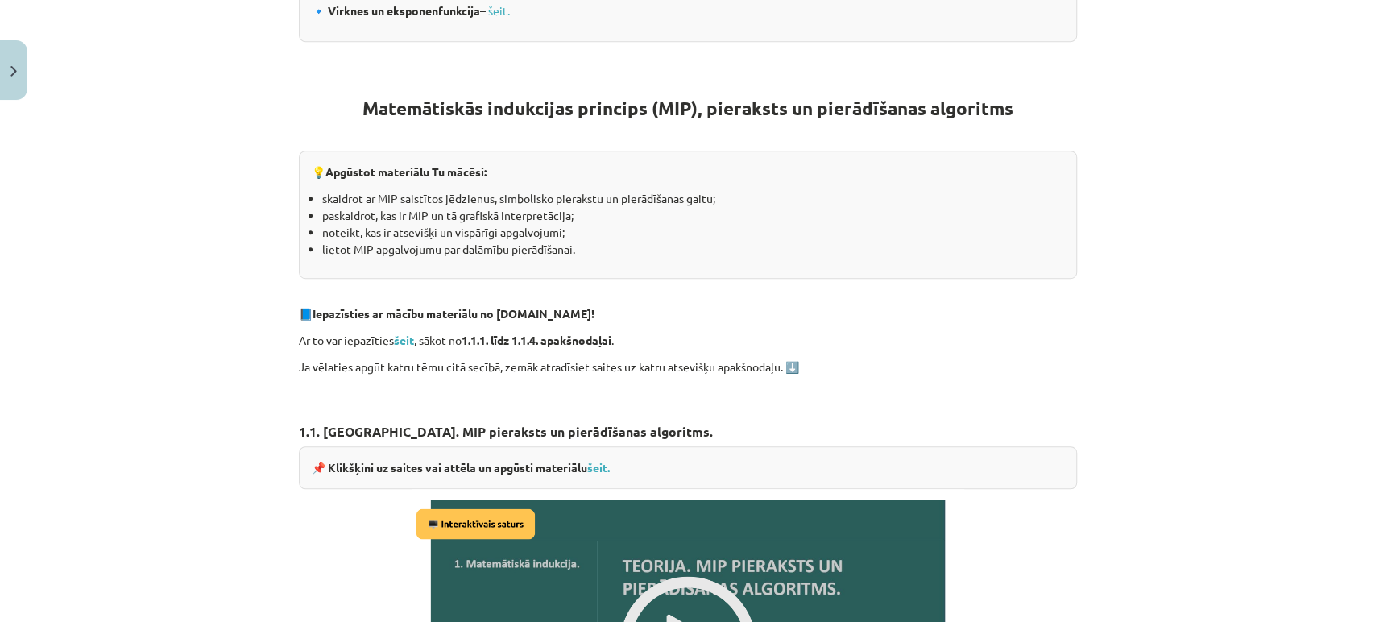
scroll to position [597, 0]
click at [1231, 257] on div "Mācību tēma: Matemātikas ii - 12. klases 1. ieskaites mācību materiāls #2 1. tē…" at bounding box center [687, 311] width 1375 height 622
